Goal: Communication & Community: Answer question/provide support

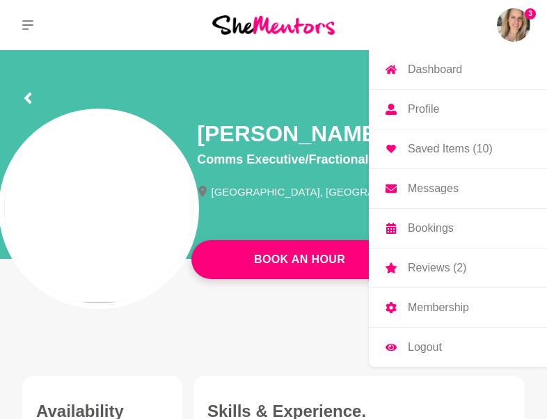
click at [519, 24] on img at bounding box center [513, 24] width 33 height 33
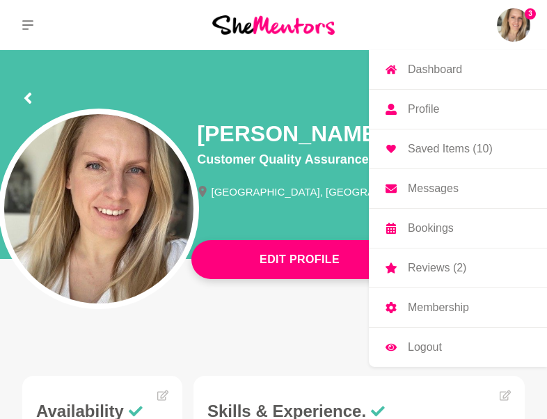
click at [431, 229] on p "Bookings" at bounding box center [431, 228] width 46 height 11
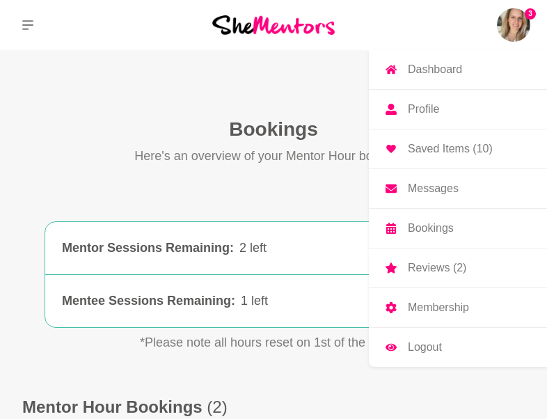
click at [433, 191] on p "Messages" at bounding box center [433, 188] width 51 height 11
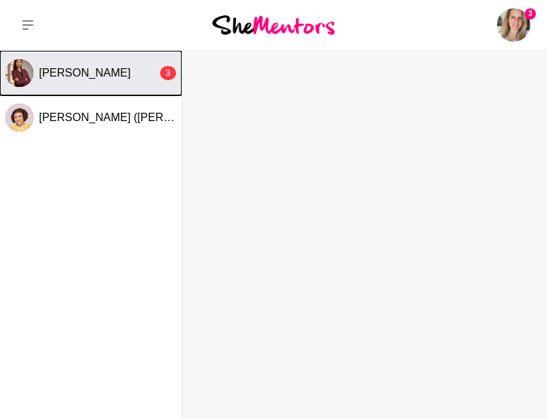
click at [40, 67] on span "[PERSON_NAME]" at bounding box center [85, 73] width 92 height 12
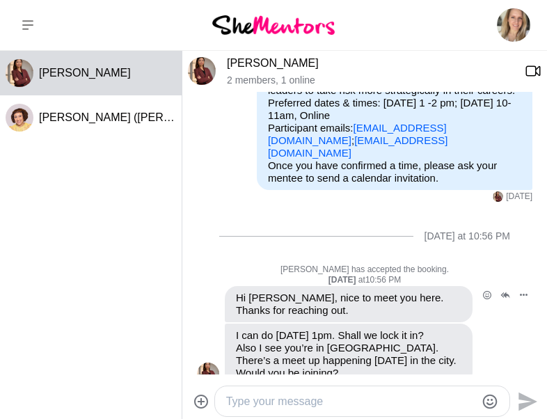
scroll to position [280, 0]
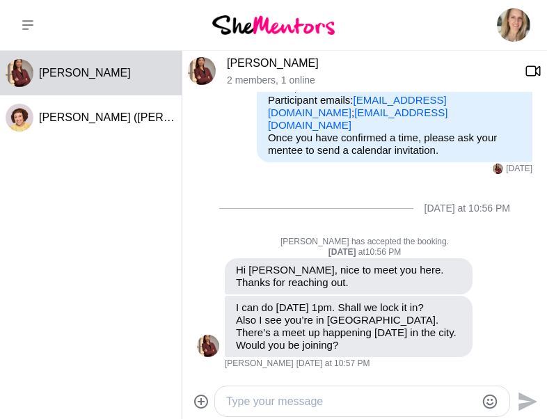
click at [291, 397] on textarea "Type your message" at bounding box center [351, 401] width 250 height 17
type textarea "J"
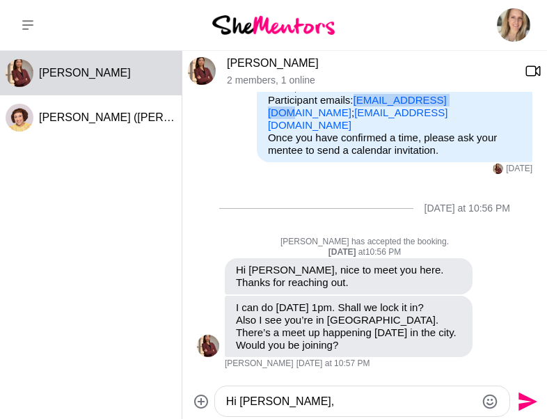
drag, startPoint x: 452, startPoint y: 110, endPoint x: 353, endPoint y: 111, distance: 99.5
click at [353, 111] on p "Purpose of Mentor Hour: Other: Would love to connect online Seeking help with: …" at bounding box center [394, 38] width 253 height 188
copy link "[EMAIL_ADDRESS][DOMAIN_NAME]"
click at [317, 403] on textarea "Hi [PERSON_NAME]," at bounding box center [351, 401] width 250 height 17
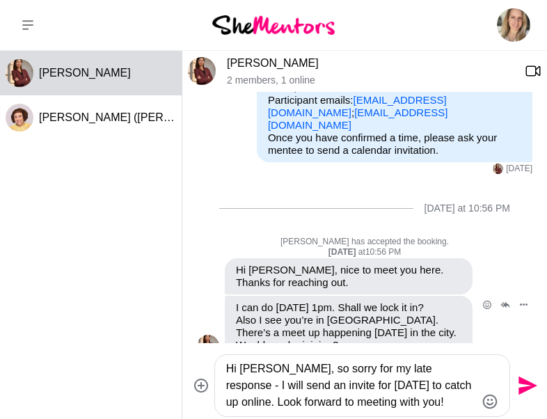
scroll to position [311, 0]
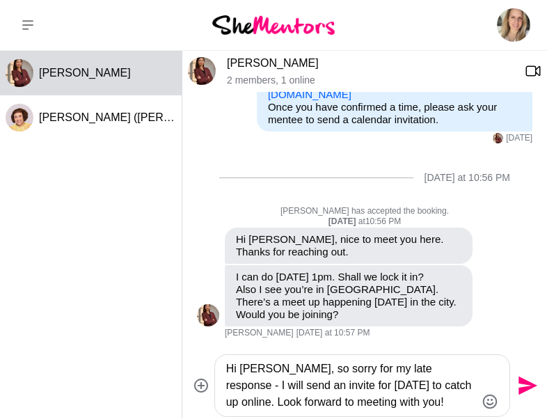
click at [412, 370] on textarea "Hi [PERSON_NAME], so sorry for my late response - I will send an invite for [DA…" at bounding box center [351, 385] width 250 height 50
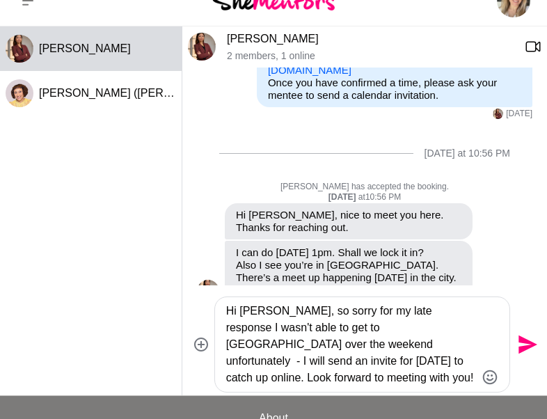
scroll to position [26, 0]
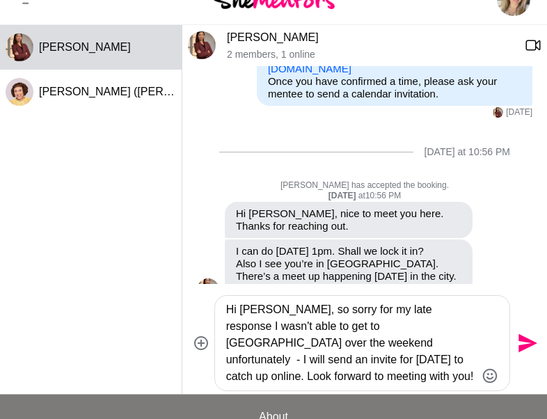
type textarea "Hi [PERSON_NAME], so sorry for my late response I wasn't able to get to [GEOGRA…"
click at [524, 346] on icon "Send" at bounding box center [527, 343] width 19 height 19
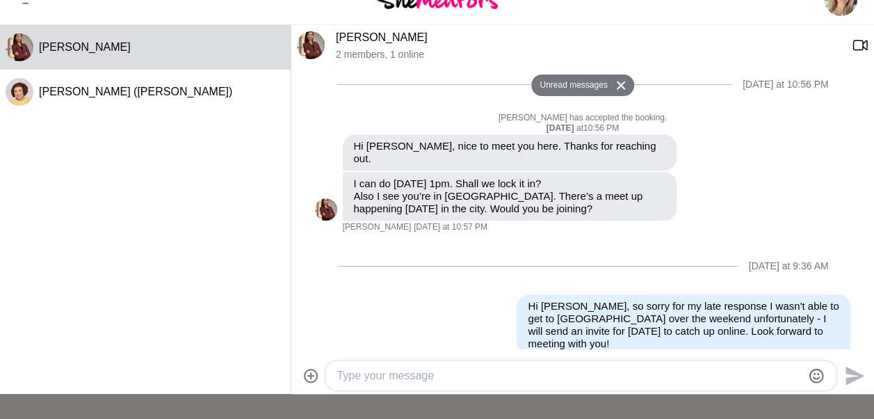
scroll to position [0, 0]
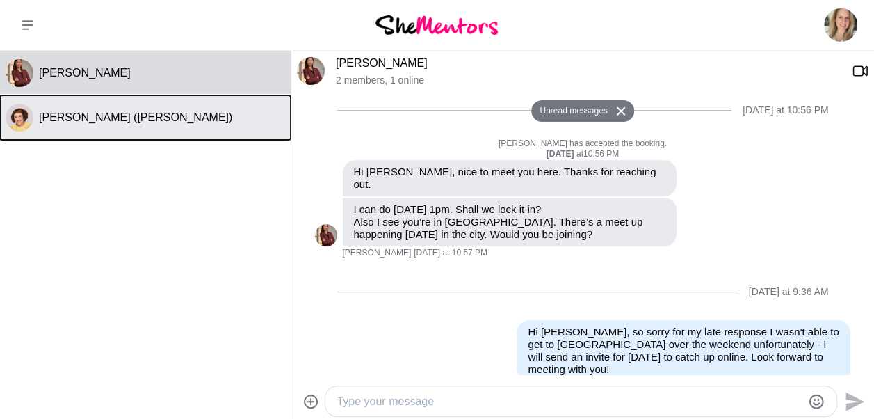
click at [94, 113] on span "[PERSON_NAME] ([PERSON_NAME])" at bounding box center [135, 117] width 193 height 12
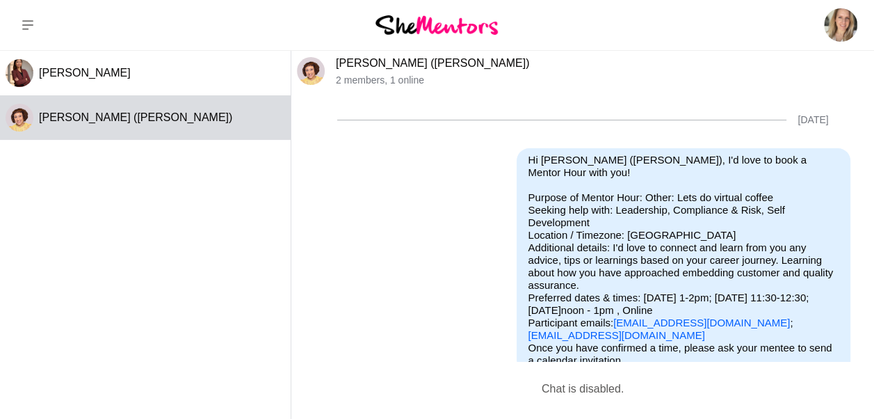
scroll to position [172, 0]
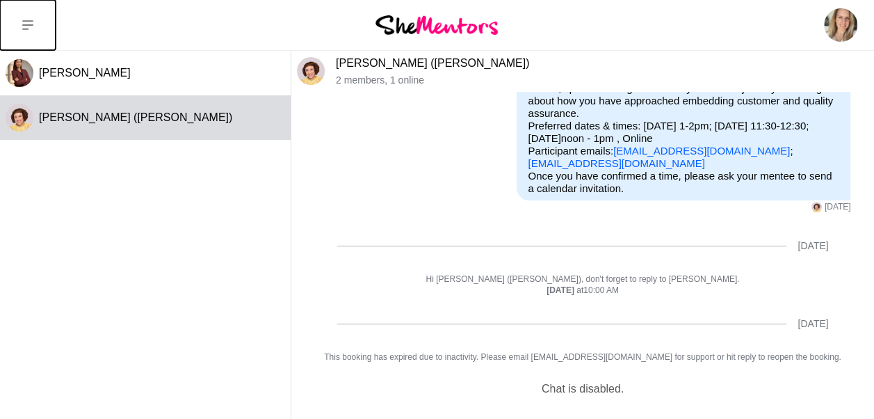
click at [25, 24] on icon at bounding box center [27, 24] width 11 height 11
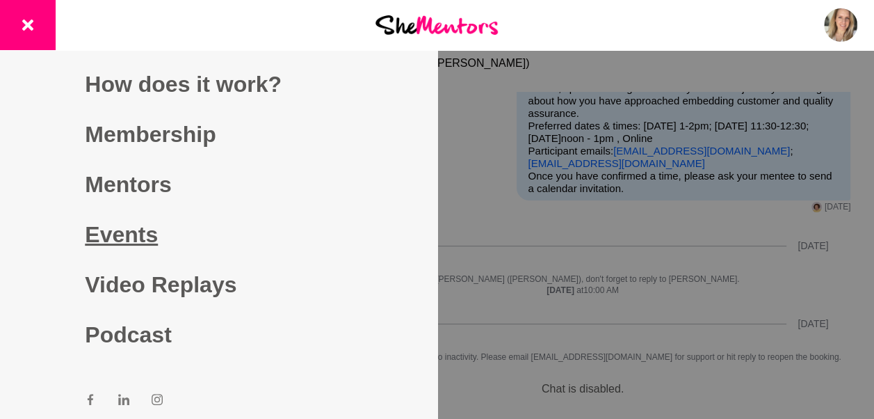
click at [122, 223] on link "Events" at bounding box center [218, 234] width 267 height 50
click at [124, 230] on link "Events" at bounding box center [218, 234] width 267 height 50
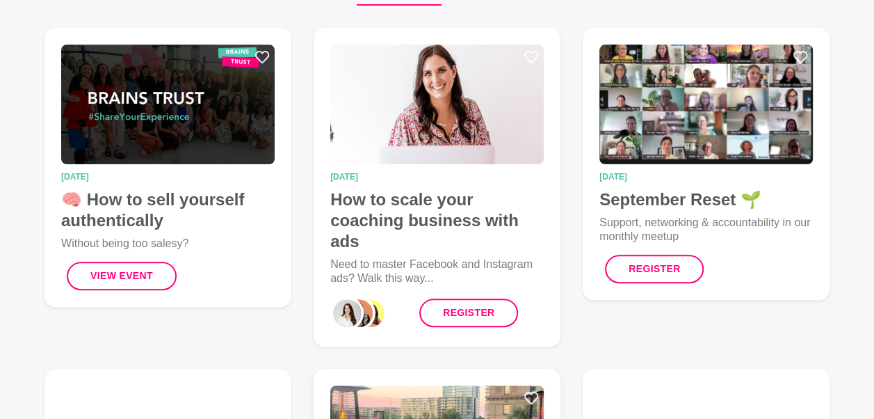
scroll to position [160, 0]
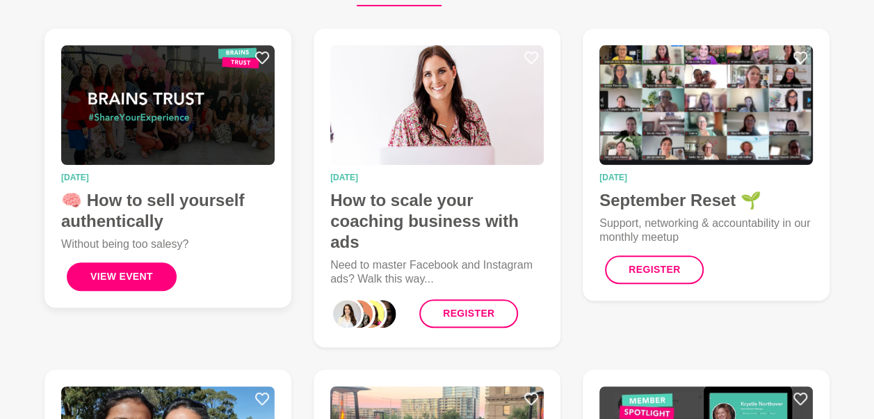
click at [128, 271] on button "View Event" at bounding box center [122, 276] width 110 height 29
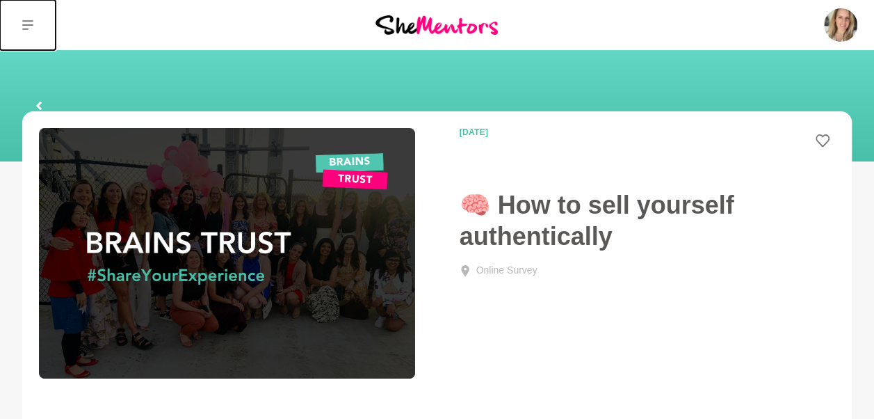
click at [24, 19] on icon at bounding box center [27, 24] width 11 height 11
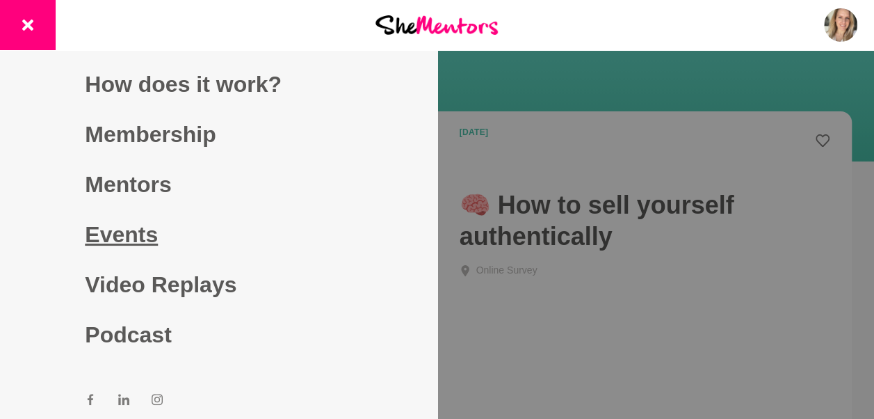
click at [125, 232] on link "Events" at bounding box center [218, 234] width 267 height 50
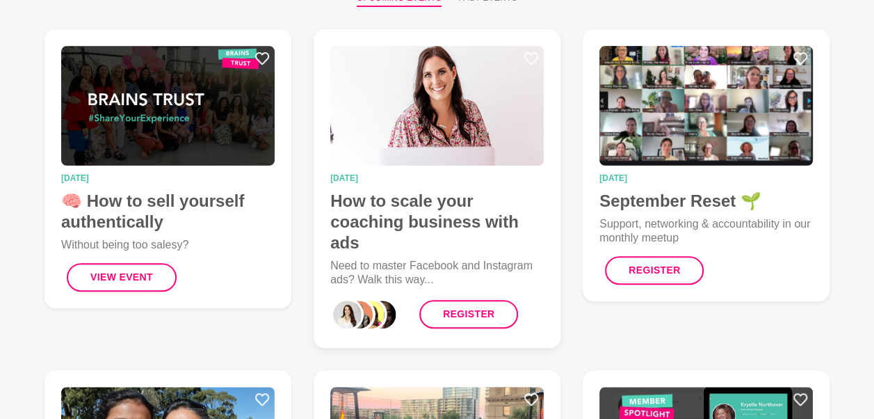
scroll to position [160, 0]
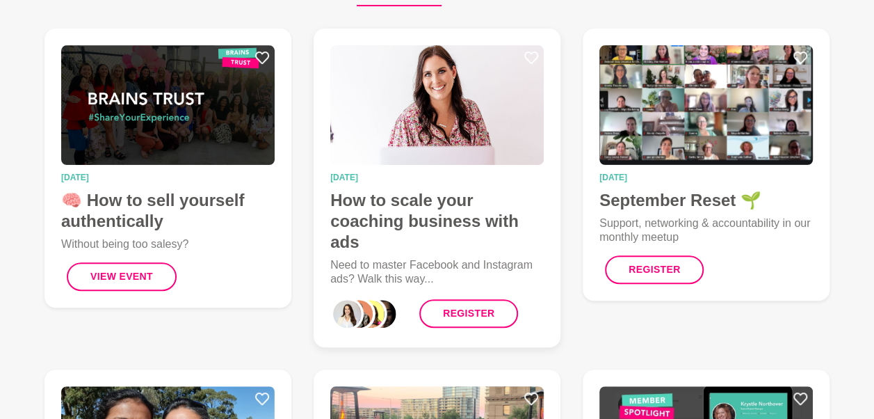
click at [393, 225] on h4 "How to scale your coaching business with ads" at bounding box center [437, 221] width 214 height 63
